Goal: Transaction & Acquisition: Purchase product/service

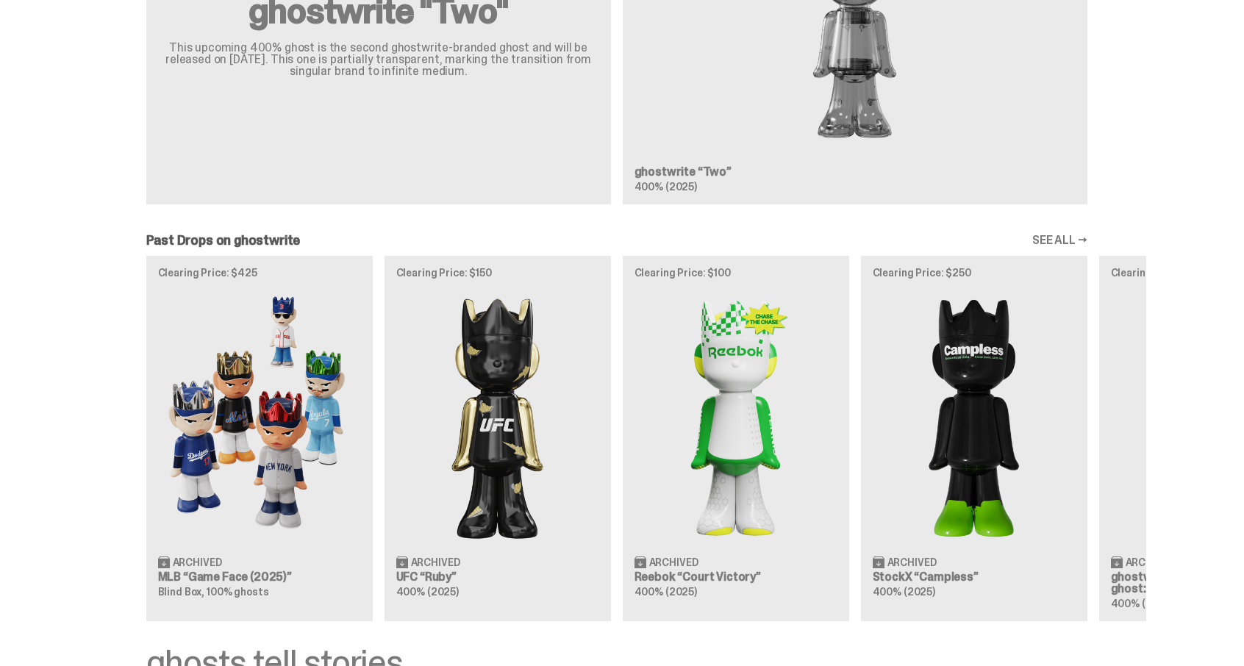
scroll to position [1658, 0]
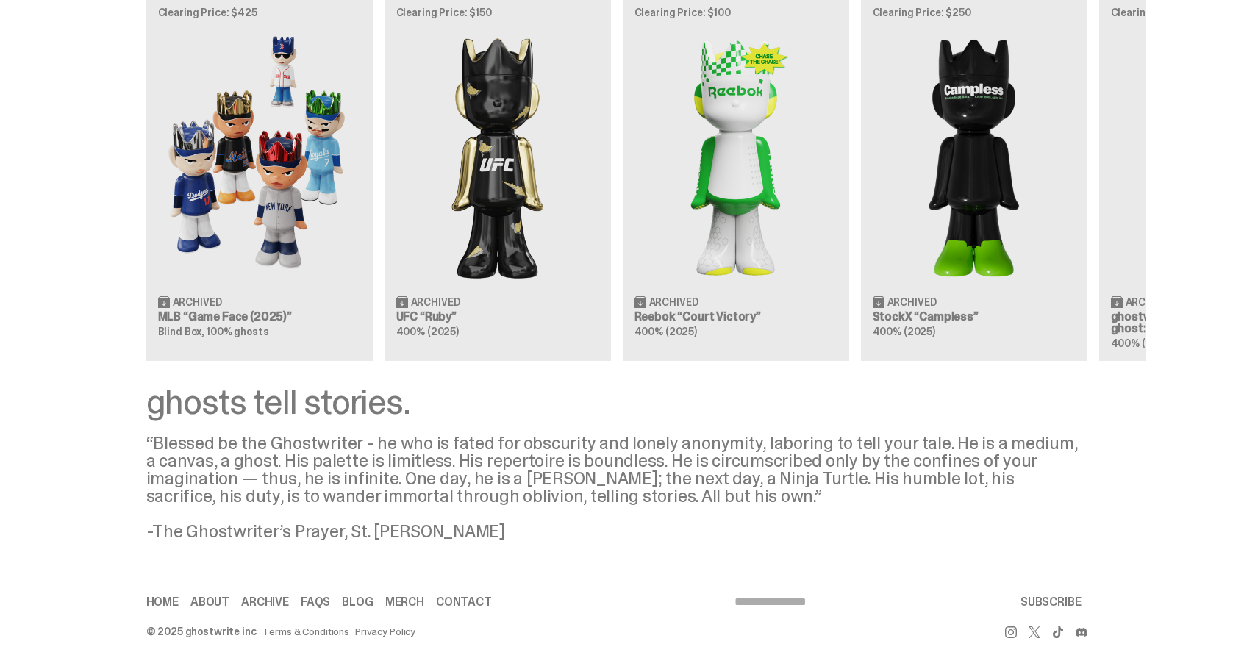
click at [411, 602] on link "Merch" at bounding box center [404, 602] width 39 height 12
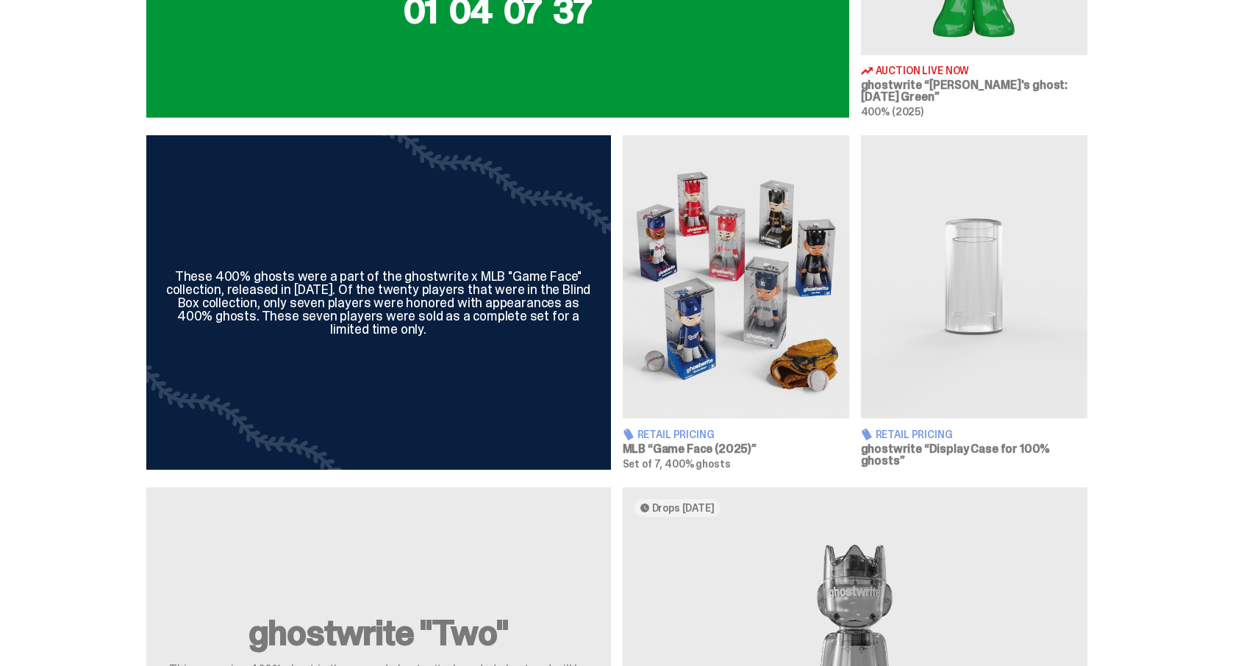
scroll to position [702, 0]
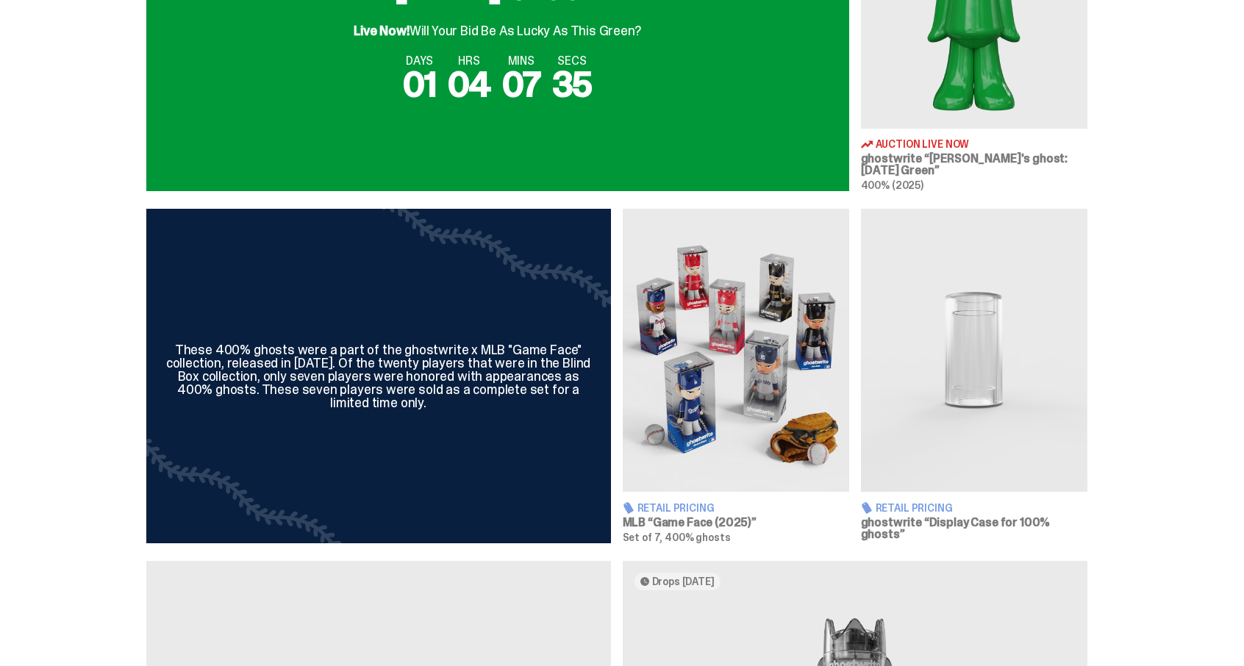
click at [1018, 361] on img at bounding box center [974, 350] width 227 height 283
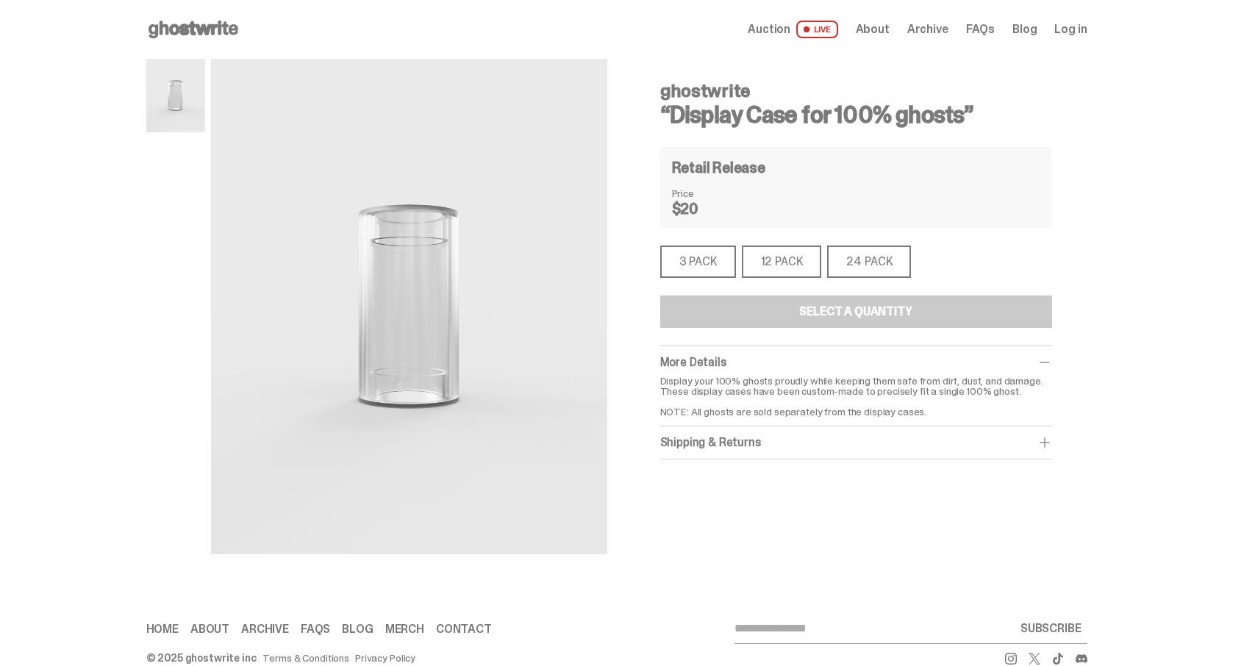
click at [716, 267] on div "3 PACK" at bounding box center [698, 262] width 76 height 32
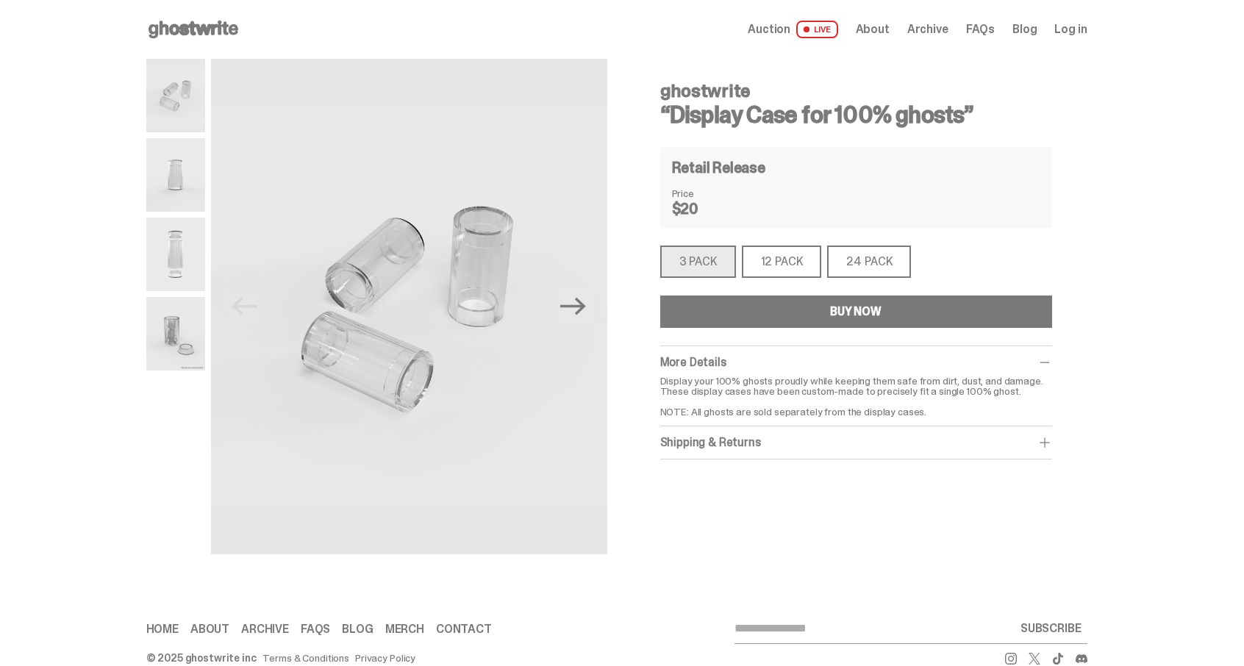
click at [781, 260] on div "12 PACK" at bounding box center [782, 262] width 80 height 32
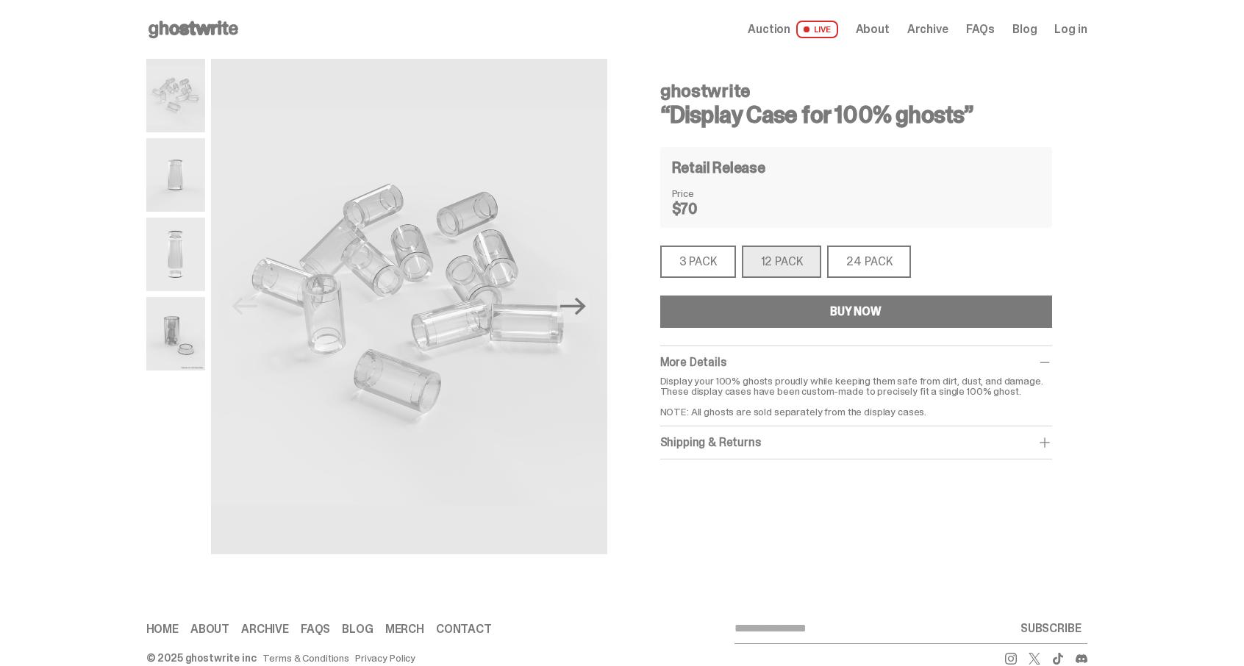
click at [872, 253] on div "24 PACK" at bounding box center [869, 262] width 84 height 32
